Goal: Transaction & Acquisition: Purchase product/service

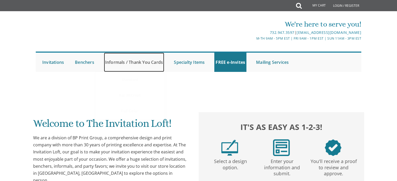
click at [137, 62] on link "Informals / Thank You Cards" at bounding box center [134, 62] width 60 height 19
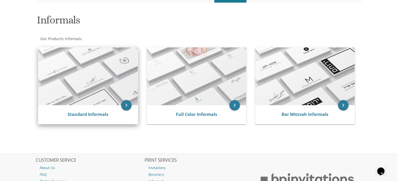
click at [93, 106] on div "Standard Informals" at bounding box center [87, 114] width 99 height 19
click at [124, 105] on icon "keyboard_arrow_right" at bounding box center [126, 105] width 10 height 10
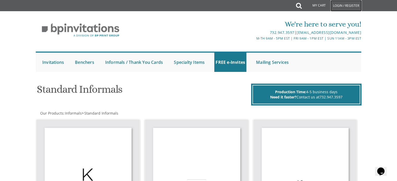
click at [345, 5] on link "Login / Register" at bounding box center [345, 5] width 31 height 11
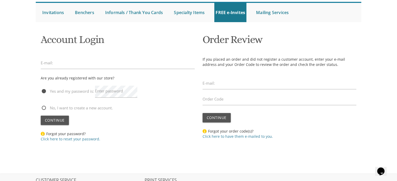
scroll to position [50, 0]
click at [99, 64] on input "email" at bounding box center [118, 63] width 154 height 12
type input "[EMAIL_ADDRESS][DOMAIN_NAME]"
click at [102, 93] on label "Enter password" at bounding box center [109, 90] width 28 height 5
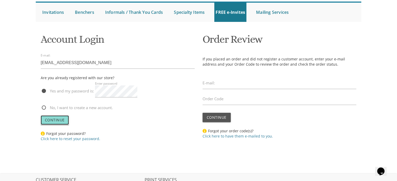
click at [63, 119] on span "Continue" at bounding box center [55, 120] width 20 height 5
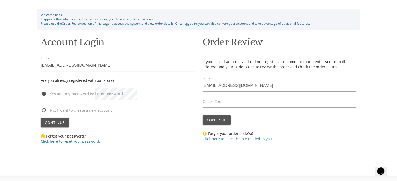
scroll to position [85, 0]
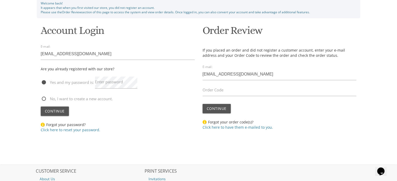
click at [213, 93] on label "Order Code" at bounding box center [212, 89] width 21 height 5
click at [213, 93] on input "Order Code" at bounding box center [279, 90] width 154 height 12
click at [224, 110] on span "Continue" at bounding box center [217, 108] width 20 height 5
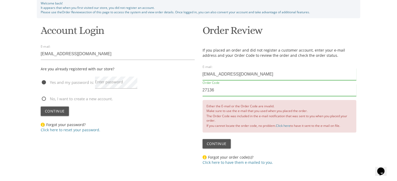
drag, startPoint x: 245, startPoint y: 91, endPoint x: 227, endPoint y: 90, distance: 17.2
click at [227, 90] on input "27136" at bounding box center [279, 90] width 154 height 12
type input "2"
paste input "HOD3385007321"
type input "HOD3385007321"
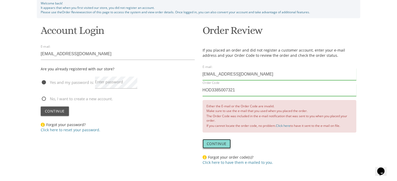
click at [219, 143] on span "Continue" at bounding box center [217, 143] width 20 height 5
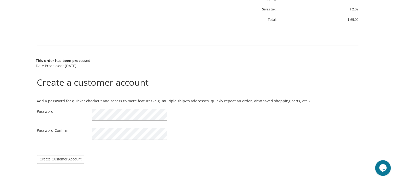
scroll to position [342, 0]
click at [188, 105] on form "Create a customer account Add a password for quicker checkout and access to mor…" at bounding box center [198, 102] width 325 height 123
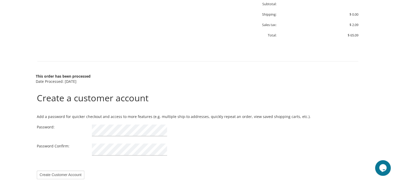
scroll to position [327, 0]
click at [80, 171] on input "Create Customer Account" at bounding box center [60, 174] width 47 height 9
click at [75, 175] on input "Create Customer Account" at bounding box center [60, 174] width 47 height 9
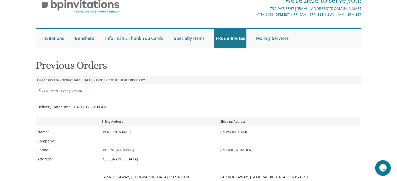
scroll to position [23, 0]
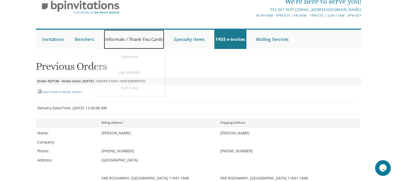
click at [120, 38] on link "Informals / Thank You Cards" at bounding box center [134, 39] width 60 height 19
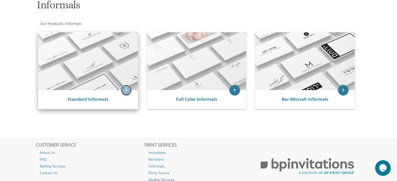
click at [126, 94] on icon "keyboard_arrow_right" at bounding box center [126, 90] width 10 height 10
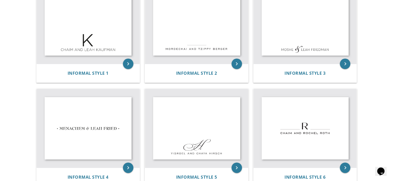
scroll to position [181, 0]
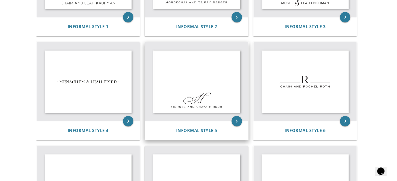
click at [196, 106] on img at bounding box center [196, 81] width 103 height 79
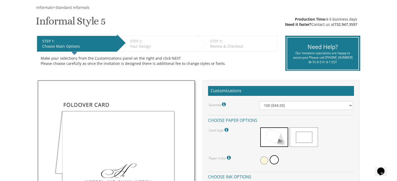
scroll to position [74, 0]
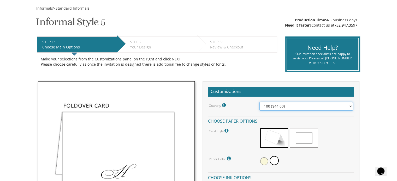
click at [279, 109] on select "100 ($44.00) 200 ($63.00) 300 ($82.00) 400 ($101.00) 500 ($120.00) 600 ($139.00…" at bounding box center [305, 106] width 93 height 9
select select "200"
click at [259, 102] on select "100 ($44.00) 200 ($63.00) 300 ($82.00) 400 ($101.00) 500 ($120.00) 600 ($139.00…" at bounding box center [305, 106] width 93 height 9
click at [298, 81] on div "Customizations Quantity Please note: Quantities may be modified after order com…" at bounding box center [280, 176] width 157 height 191
click at [333, 133] on div at bounding box center [305, 139] width 93 height 22
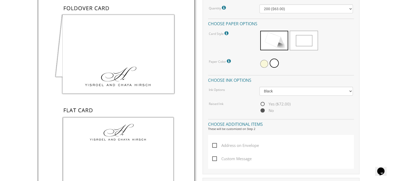
scroll to position [171, 0]
click at [267, 62] on span at bounding box center [264, 65] width 8 height 8
click at [339, 69] on div at bounding box center [305, 64] width 93 height 12
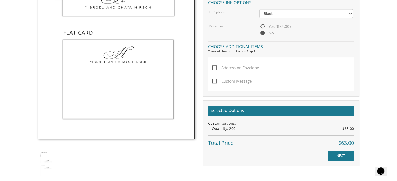
scroll to position [287, 0]
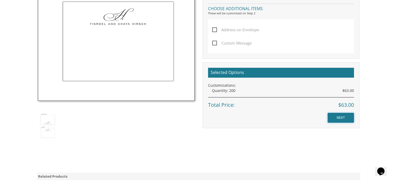
click at [341, 117] on input "NEXT" at bounding box center [340, 118] width 26 height 10
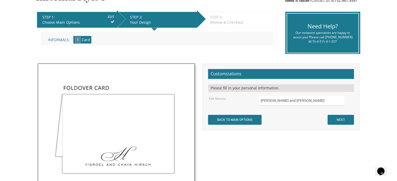
scroll to position [145, 0]
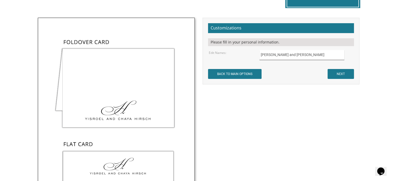
click at [302, 57] on input "Yisroel and Chaya Hirsch" at bounding box center [301, 55] width 85 height 10
type input "Y"
type input "Dovid and Bracha Dresdner"
click at [333, 73] on input "NEXT" at bounding box center [340, 74] width 26 height 10
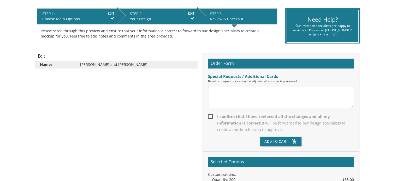
scroll to position [139, 0]
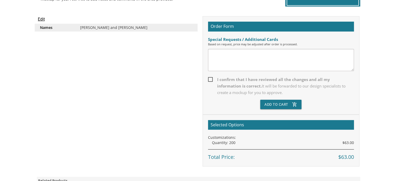
click at [209, 80] on span "I confirm that I have reviewed all the changes and all my information is correc…" at bounding box center [281, 86] width 146 height 20
click at [209, 80] on input "I confirm that I have reviewed all the changes and all my information is correc…" at bounding box center [209, 78] width 3 height 3
checkbox input "true"
click at [283, 105] on button "Add To Cart add_shopping_cart" at bounding box center [280, 104] width 41 height 9
click at [288, 107] on button "Add To Cart add_shopping_cart" at bounding box center [280, 104] width 41 height 9
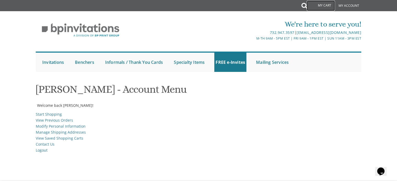
click at [335, 3] on link "My Cart" at bounding box center [321, 6] width 28 height 10
click at [335, 5] on link "My Cart" at bounding box center [321, 6] width 28 height 10
click at [112, 136] on li "View Saved Shopping Carts" at bounding box center [198, 139] width 325 height 6
